Goal: Learn about a topic

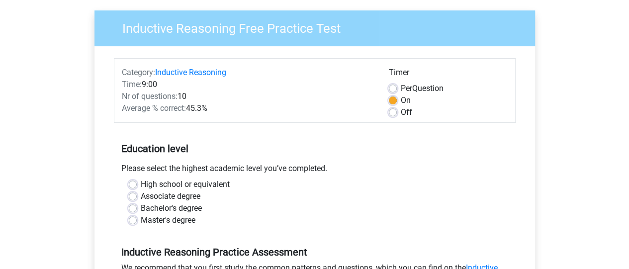
scroll to position [62, 0]
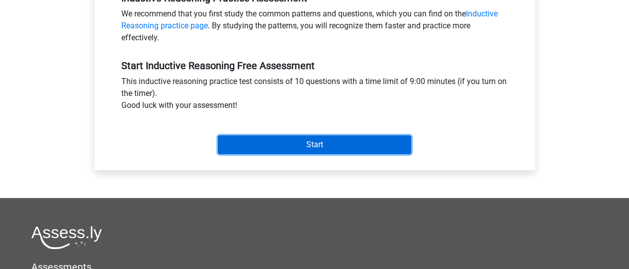
click at [387, 147] on input "Start" at bounding box center [314, 144] width 193 height 19
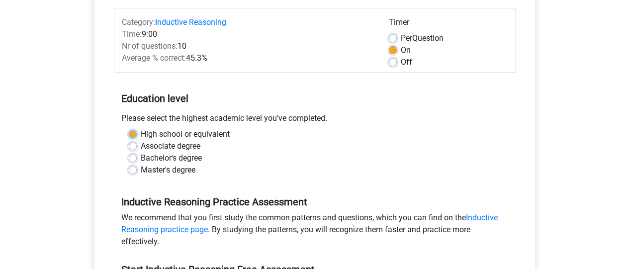
scroll to position [118, 0]
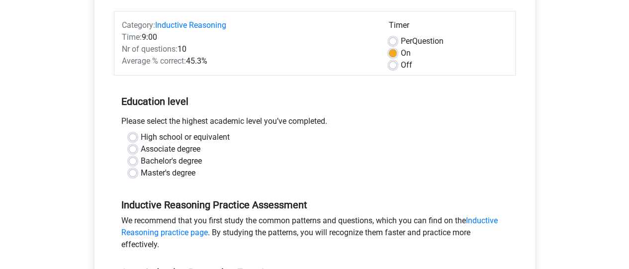
click at [346, 163] on div "Bachelor's degree" at bounding box center [315, 161] width 372 height 12
click at [139, 161] on div "Bachelor's degree" at bounding box center [315, 161] width 372 height 12
click at [141, 161] on label "Bachelor's degree" at bounding box center [171, 161] width 61 height 12
click at [134, 161] on input "Bachelor's degree" at bounding box center [133, 160] width 8 height 10
radio input "true"
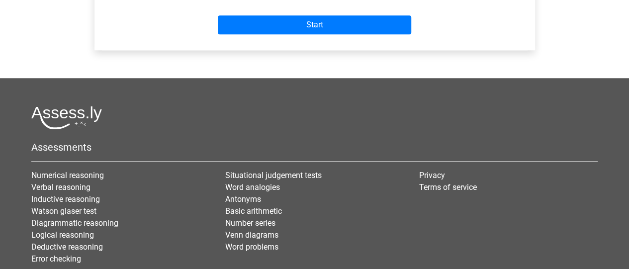
scroll to position [459, 0]
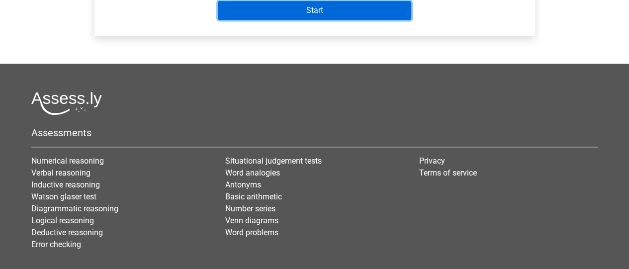
click at [334, 8] on input "Start" at bounding box center [314, 10] width 193 height 19
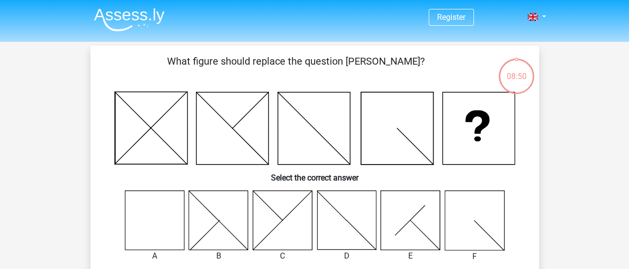
click at [164, 223] on icon at bounding box center [154, 219] width 59 height 59
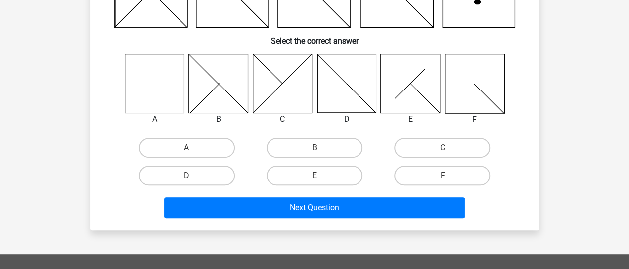
scroll to position [137, 0]
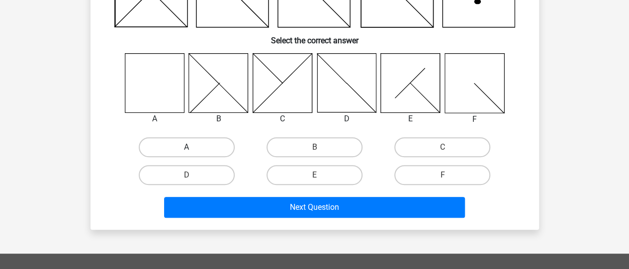
click at [179, 146] on label "A" at bounding box center [187, 147] width 96 height 20
click at [186, 147] on input "A" at bounding box center [189, 150] width 6 height 6
radio input "true"
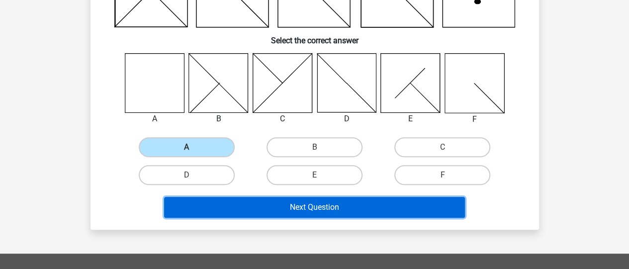
click at [273, 207] on button "Next Question" at bounding box center [314, 207] width 301 height 21
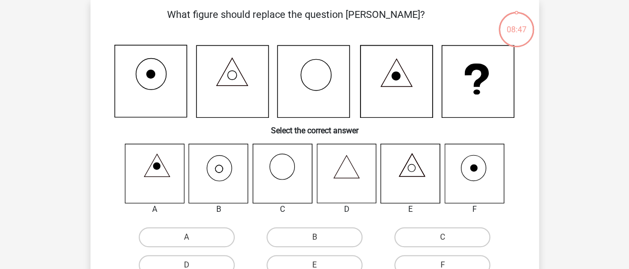
scroll to position [46, 0]
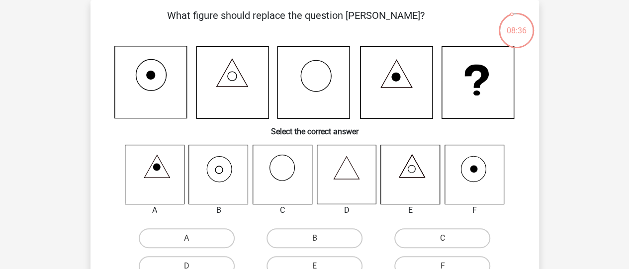
click at [214, 170] on icon at bounding box center [218, 174] width 59 height 59
click at [305, 235] on label "B" at bounding box center [314, 238] width 96 height 20
click at [314, 238] on input "B" at bounding box center [317, 241] width 6 height 6
radio input "true"
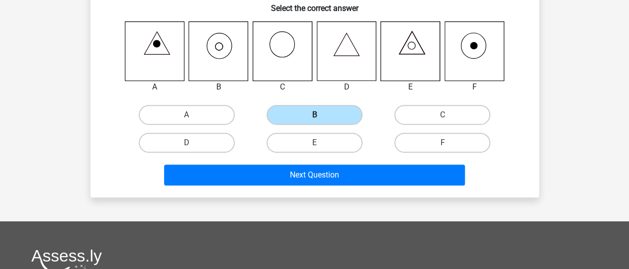
scroll to position [177, 0]
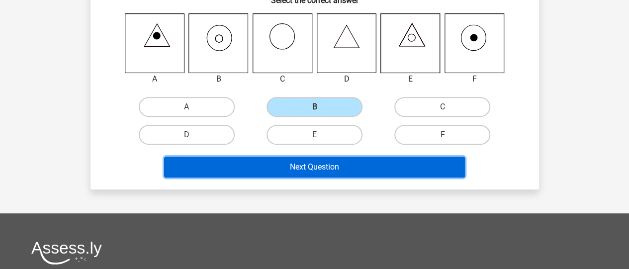
click at [326, 162] on button "Next Question" at bounding box center [314, 167] width 301 height 21
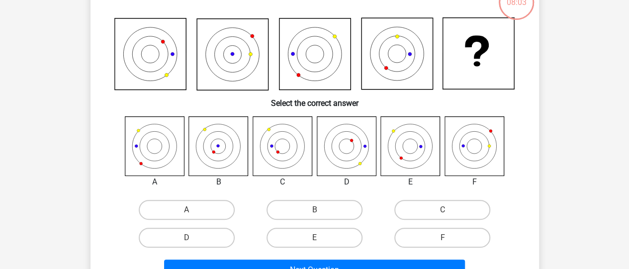
scroll to position [39, 0]
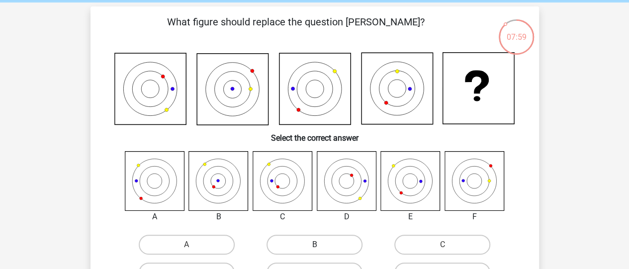
click at [307, 239] on label "B" at bounding box center [314, 245] width 96 height 20
click at [314, 245] on input "B" at bounding box center [317, 248] width 6 height 6
radio input "true"
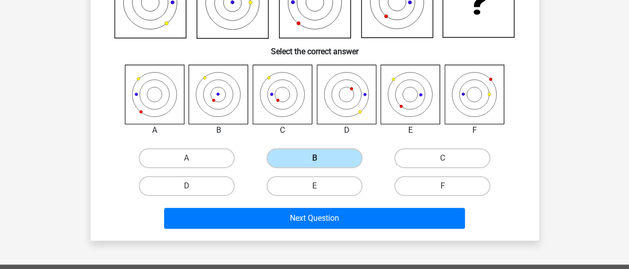
scroll to position [136, 0]
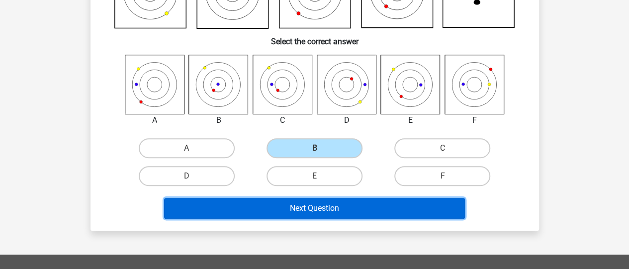
click at [307, 214] on button "Next Question" at bounding box center [314, 208] width 301 height 21
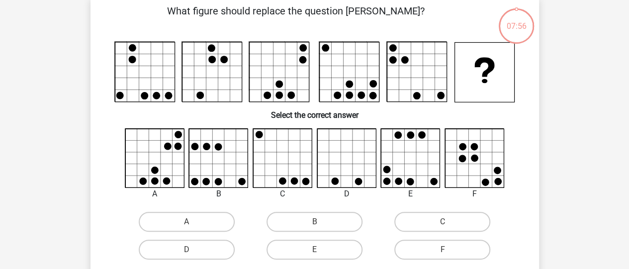
scroll to position [46, 0]
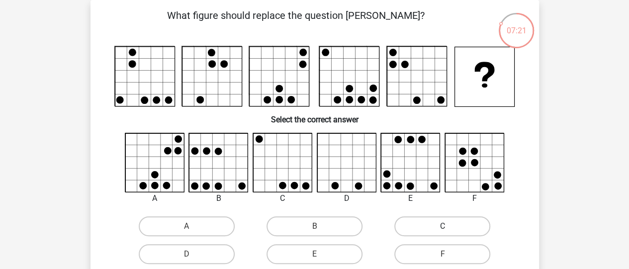
click at [435, 219] on label "C" at bounding box center [442, 226] width 96 height 20
click at [442, 226] on input "C" at bounding box center [445, 229] width 6 height 6
radio input "true"
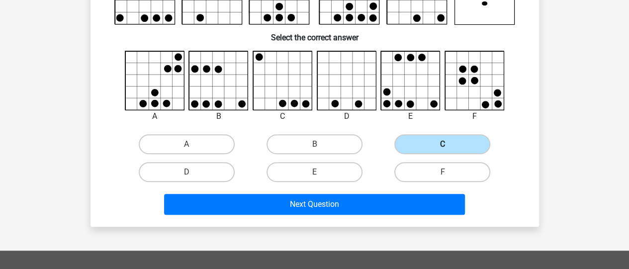
scroll to position [135, 0]
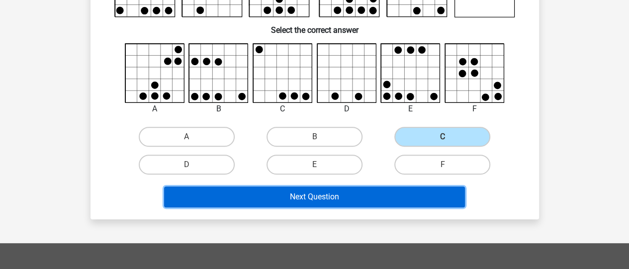
click at [418, 206] on button "Next Question" at bounding box center [314, 196] width 301 height 21
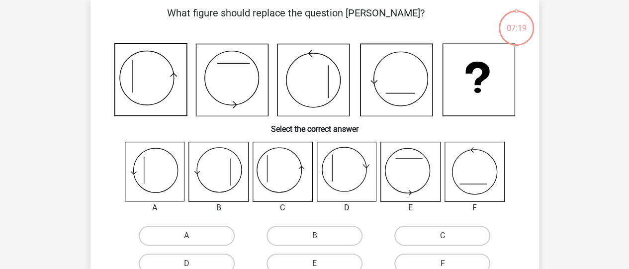
scroll to position [46, 0]
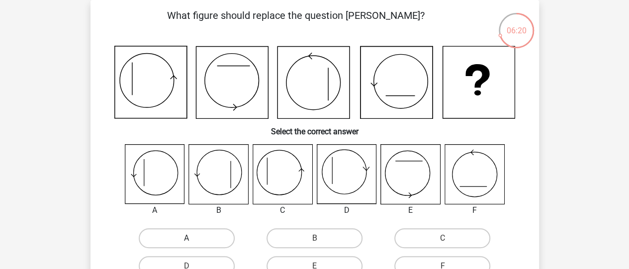
click at [167, 237] on label "A" at bounding box center [187, 238] width 96 height 20
click at [186, 238] on input "A" at bounding box center [189, 241] width 6 height 6
radio input "true"
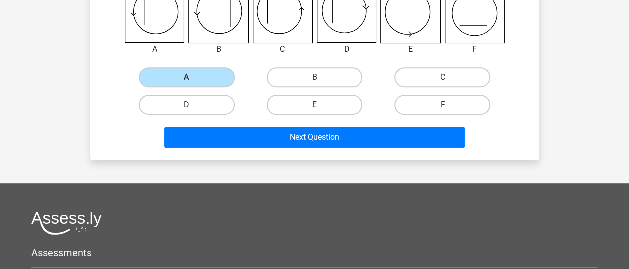
scroll to position [233, 0]
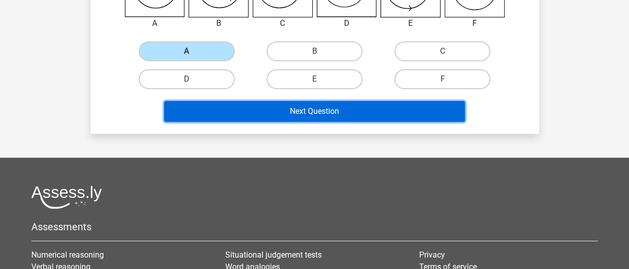
click at [368, 109] on button "Next Question" at bounding box center [314, 111] width 301 height 21
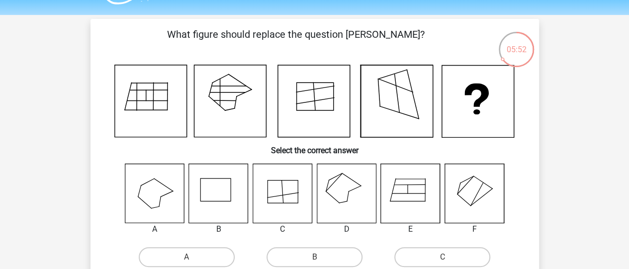
scroll to position [28, 0]
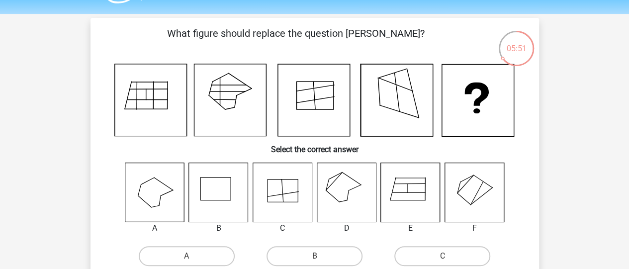
click at [351, 215] on icon at bounding box center [346, 192] width 59 height 59
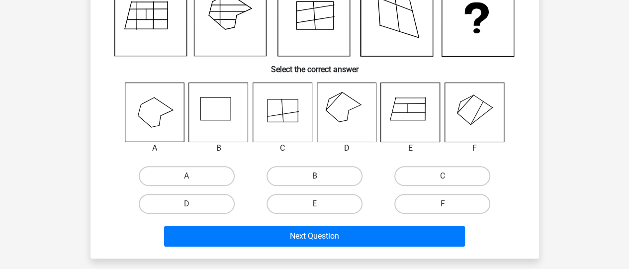
scroll to position [113, 0]
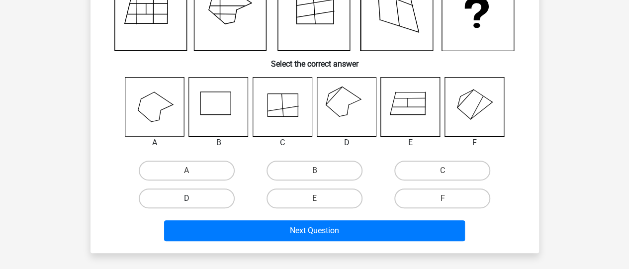
click at [198, 199] on label "D" at bounding box center [187, 198] width 96 height 20
click at [193, 199] on input "D" at bounding box center [189, 201] width 6 height 6
radio input "true"
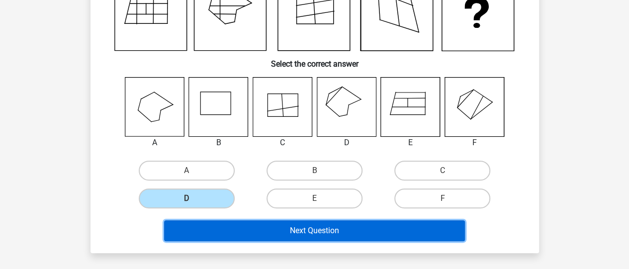
click at [261, 234] on button "Next Question" at bounding box center [314, 230] width 301 height 21
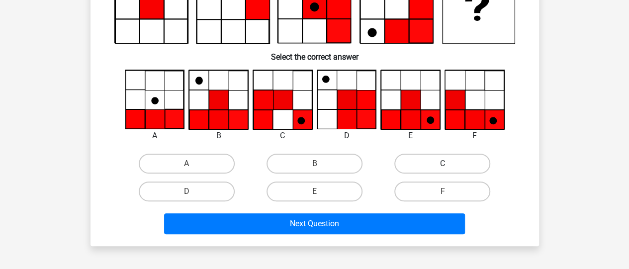
scroll to position [122, 0]
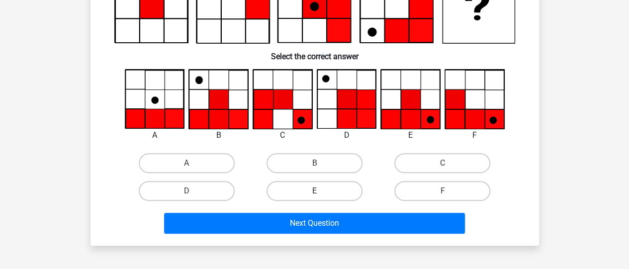
click at [324, 189] on label "E" at bounding box center [314, 191] width 96 height 20
click at [321, 191] on input "E" at bounding box center [317, 194] width 6 height 6
radio input "true"
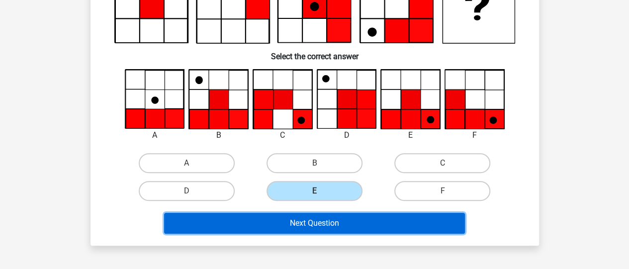
click at [336, 225] on button "Next Question" at bounding box center [314, 223] width 301 height 21
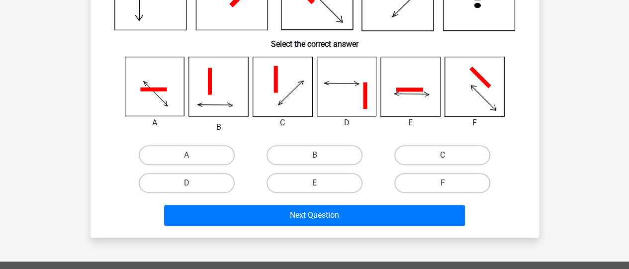
scroll to position [137, 0]
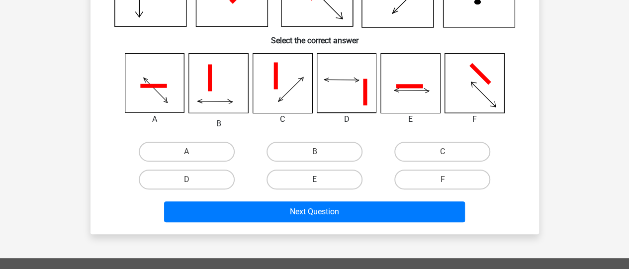
click at [341, 185] on label "E" at bounding box center [314, 179] width 96 height 20
click at [321, 185] on input "E" at bounding box center [317, 182] width 6 height 6
radio input "true"
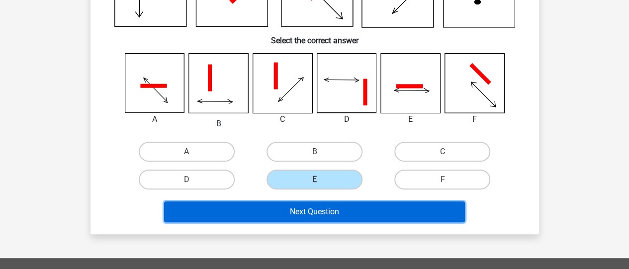
click at [341, 204] on button "Next Question" at bounding box center [314, 211] width 301 height 21
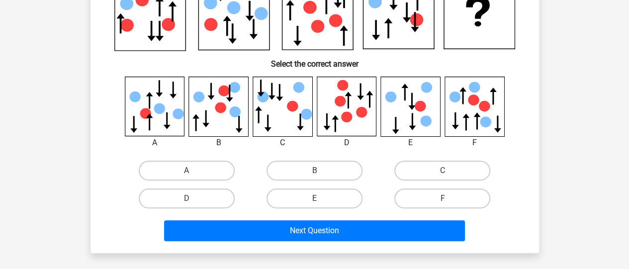
scroll to position [114, 0]
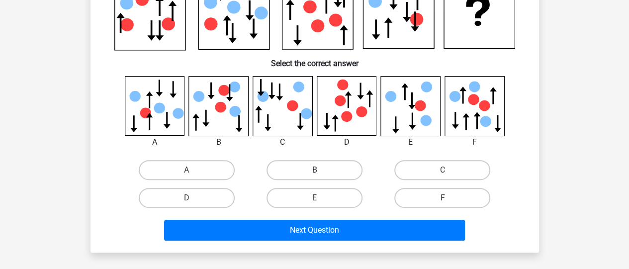
click at [335, 166] on label "B" at bounding box center [314, 170] width 96 height 20
click at [321, 170] on input "B" at bounding box center [317, 173] width 6 height 6
radio input "true"
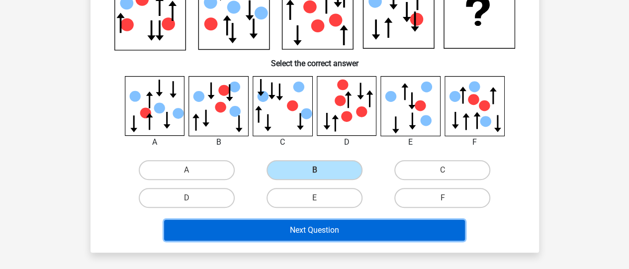
click at [358, 222] on button "Next Question" at bounding box center [314, 230] width 301 height 21
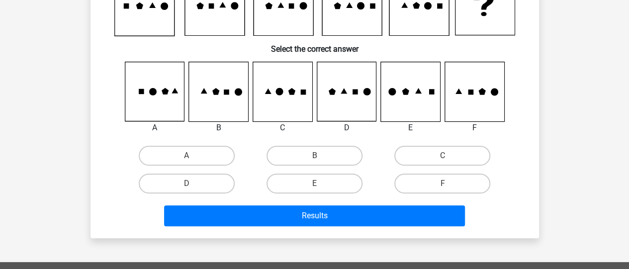
scroll to position [119, 0]
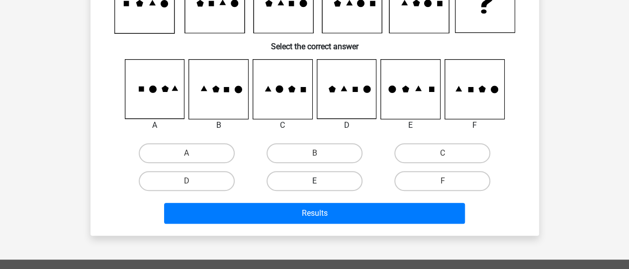
click at [343, 176] on label "E" at bounding box center [314, 181] width 96 height 20
click at [321, 181] on input "E" at bounding box center [317, 184] width 6 height 6
radio input "true"
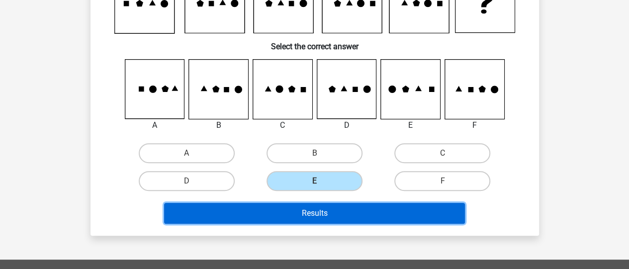
click at [347, 215] on button "Results" at bounding box center [314, 213] width 301 height 21
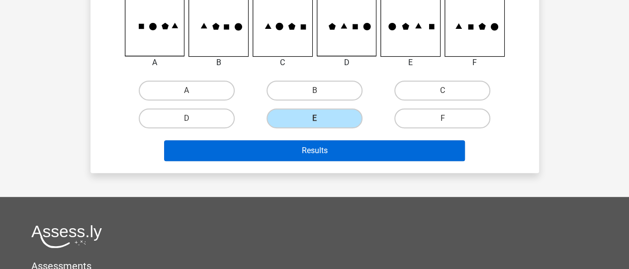
scroll to position [197, 0]
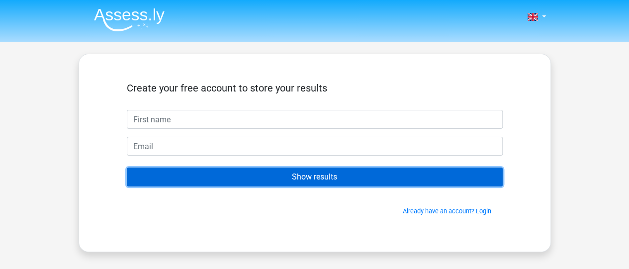
click at [337, 177] on input "Show results" at bounding box center [315, 176] width 376 height 19
